Goal: Task Accomplishment & Management: Manage account settings

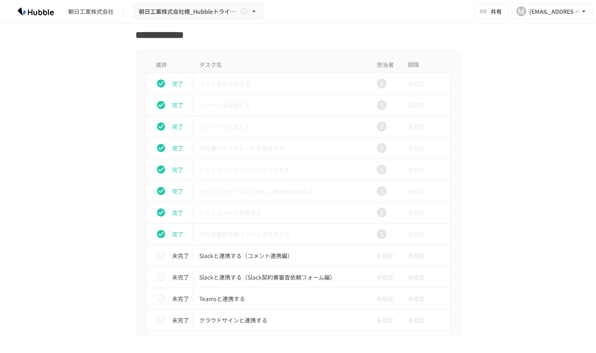
scroll to position [238, 0]
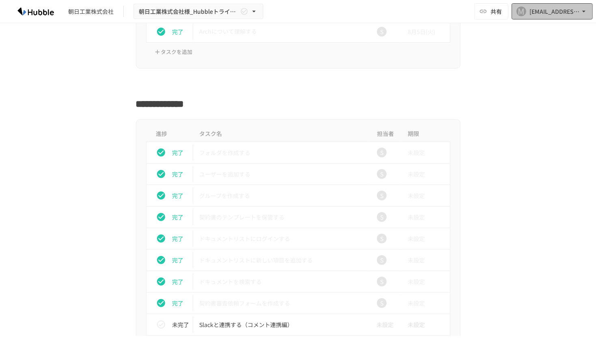
click at [557, 14] on div "[EMAIL_ADDRESS][DOMAIN_NAME]" at bounding box center [555, 11] width 50 height 10
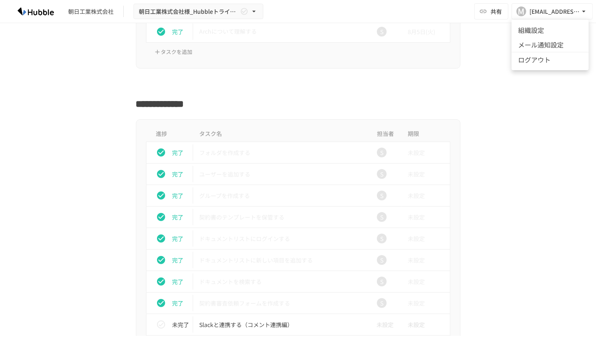
click at [555, 63] on li "ログアウト" at bounding box center [550, 59] width 77 height 15
